Goal: Find specific page/section: Find specific page/section

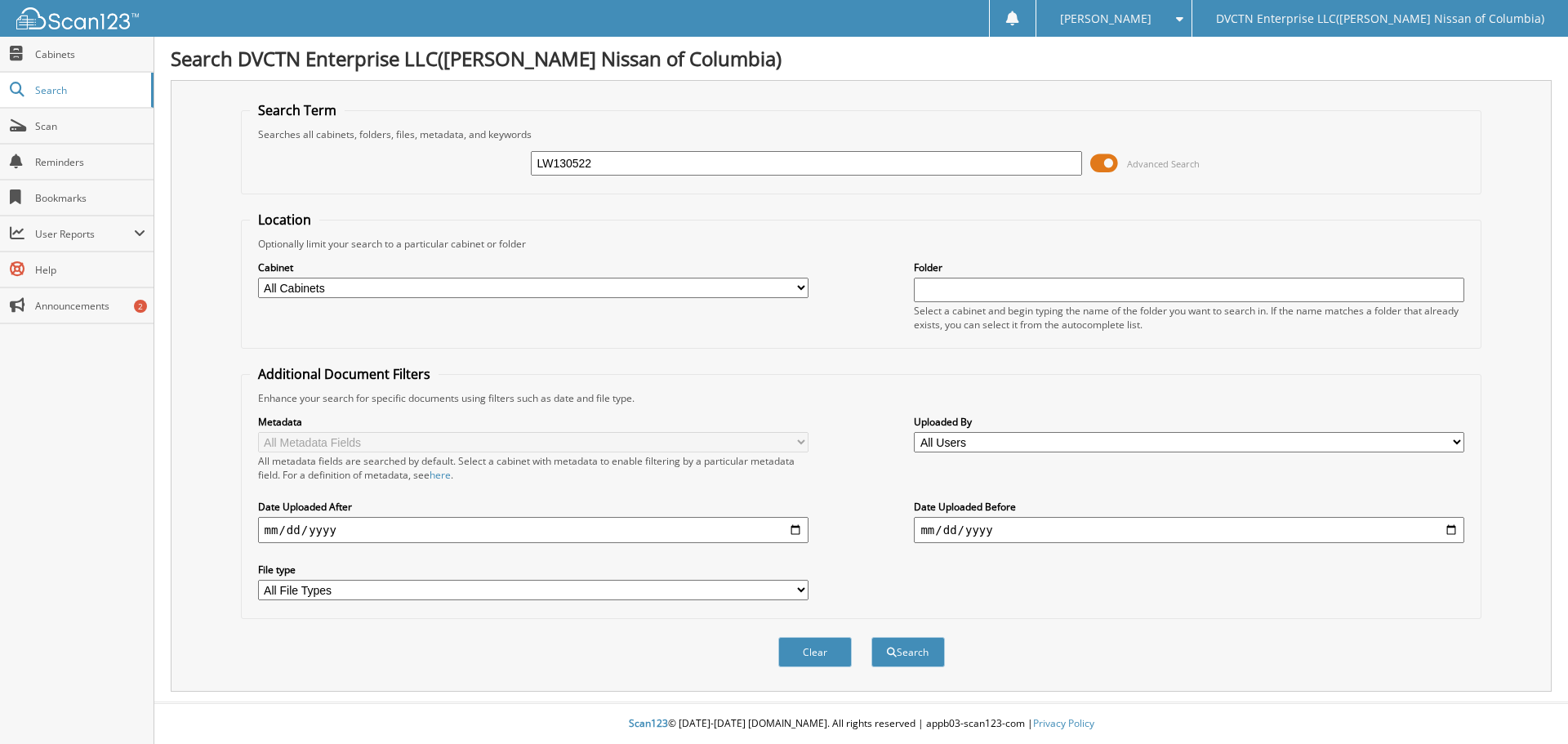
type input "LW130522"
click at [872, 637] on button "Search" at bounding box center [908, 651] width 73 height 30
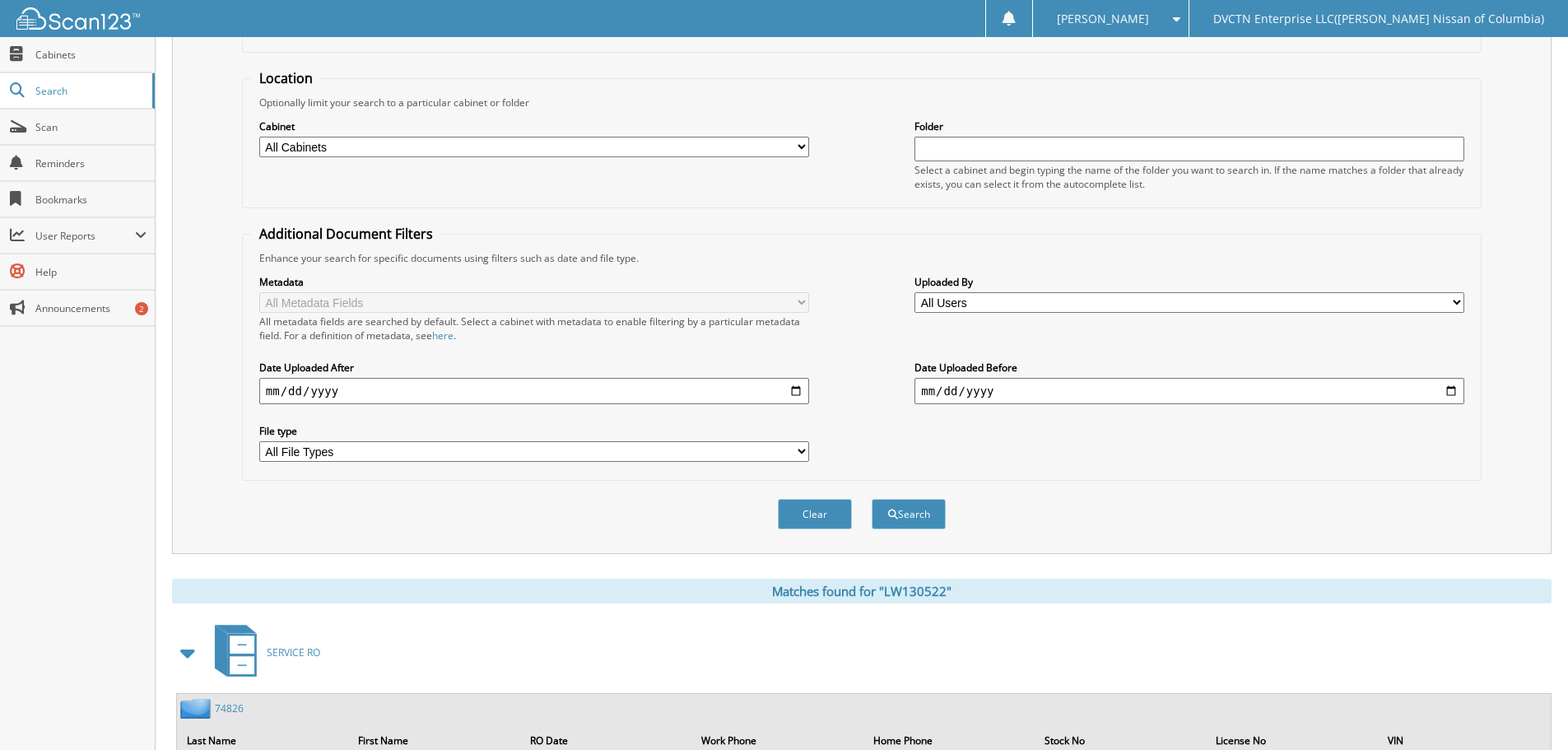
scroll to position [236, 0]
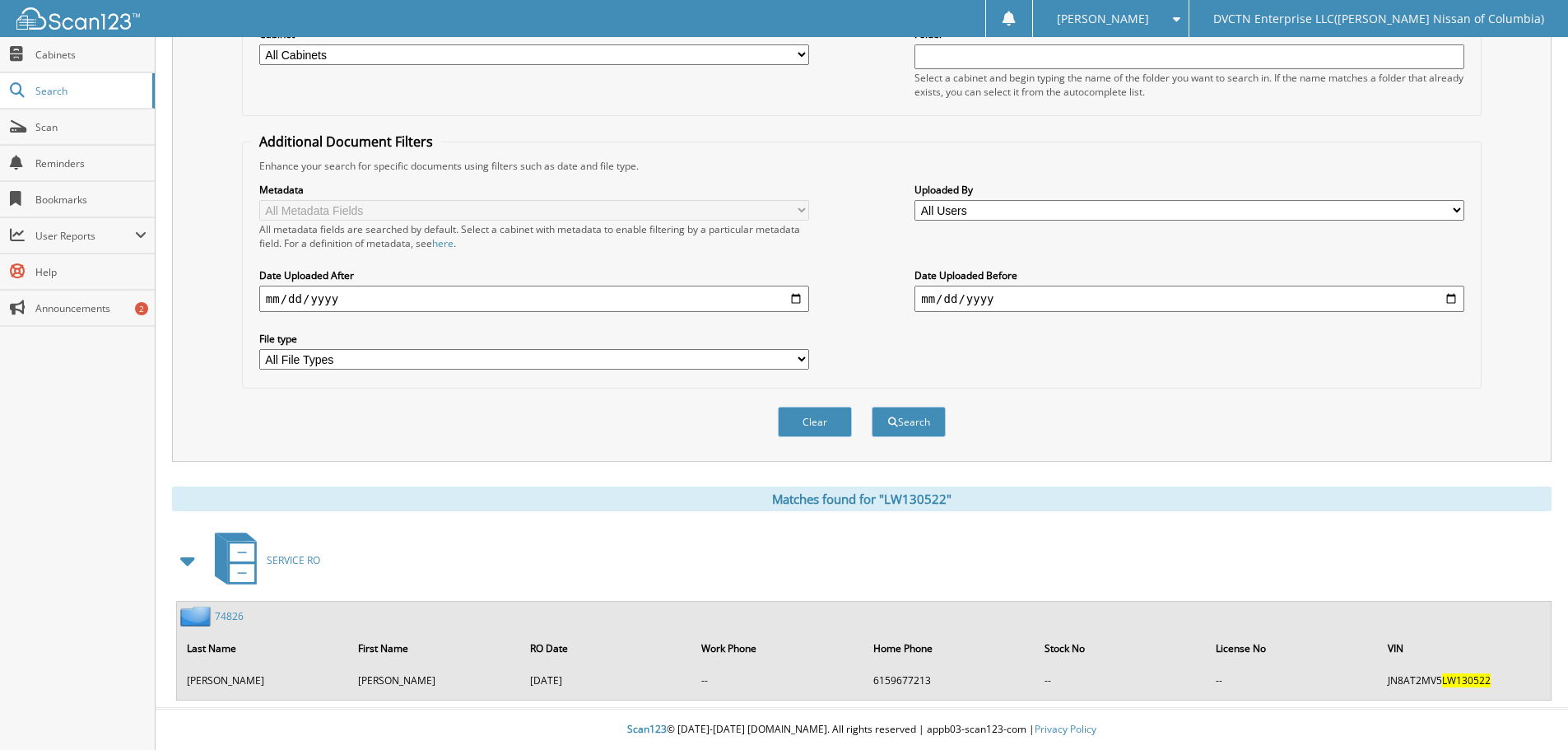
click at [1425, 682] on td "JN8AT2MV5 LW130522" at bounding box center [1464, 680] width 169 height 27
click at [484, 659] on th "First Name" at bounding box center [434, 648] width 169 height 34
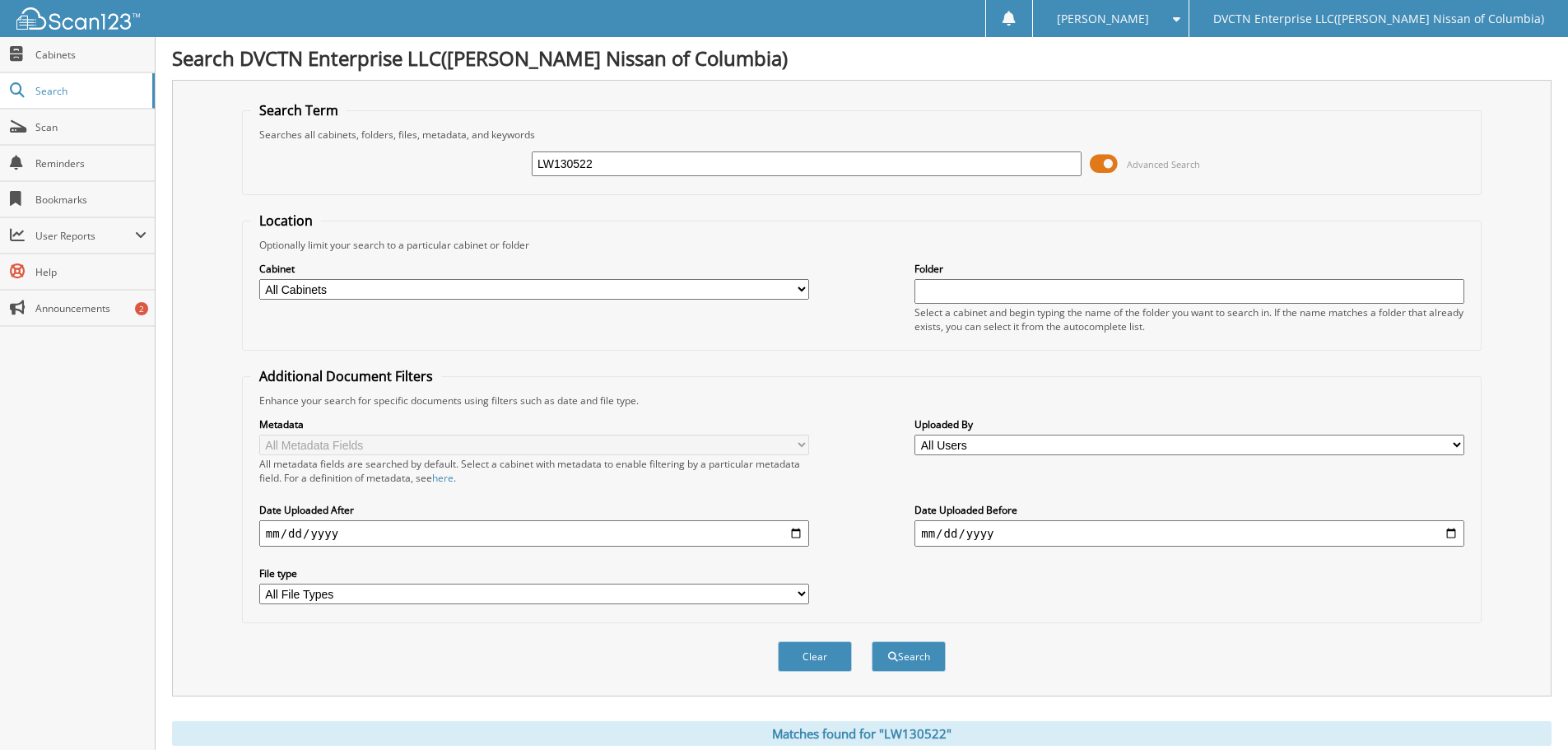
scroll to position [0, 0]
click at [83, 62] on link "Cabinets" at bounding box center [77, 55] width 155 height 36
